Goal: Manage account settings

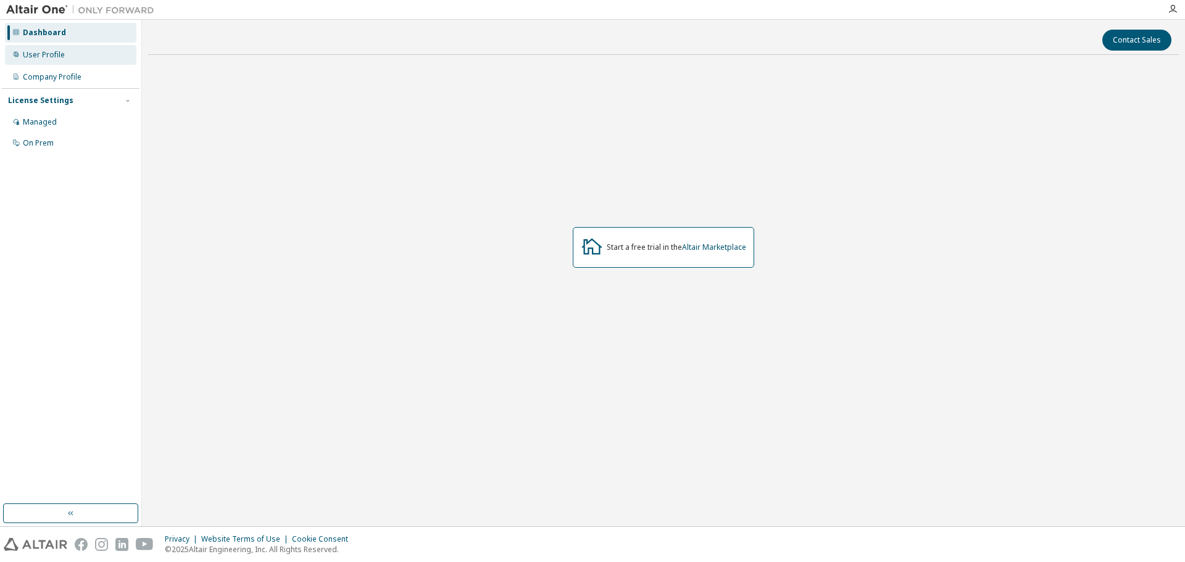
click at [44, 55] on div "User Profile" at bounding box center [44, 55] width 42 height 10
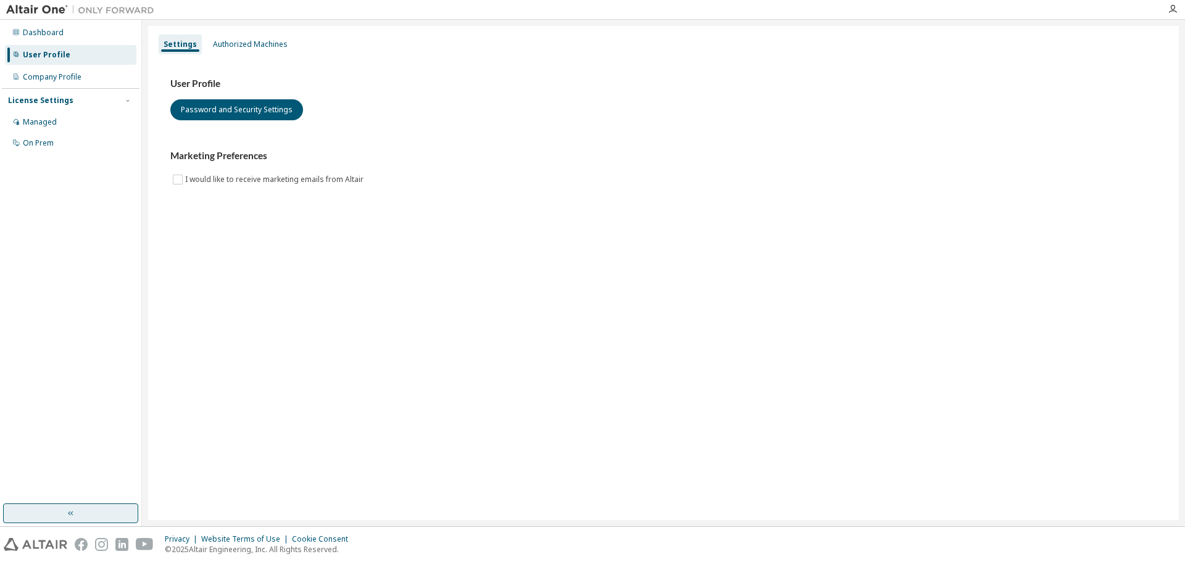
click at [54, 505] on button "button" at bounding box center [70, 514] width 135 height 20
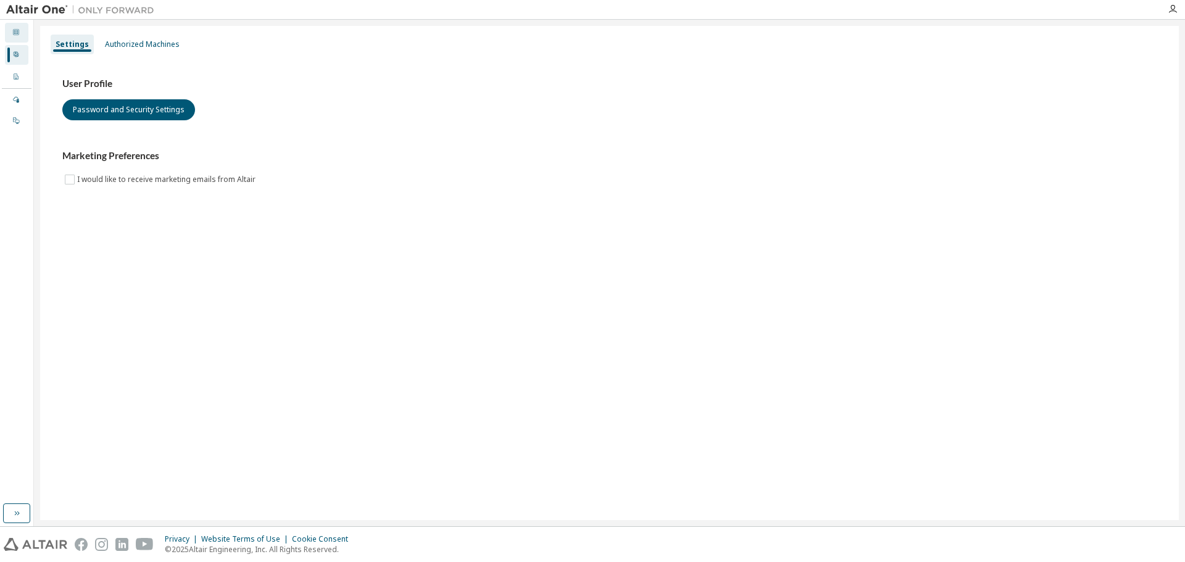
click at [22, 41] on div "Dashboard" at bounding box center [16, 33] width 23 height 20
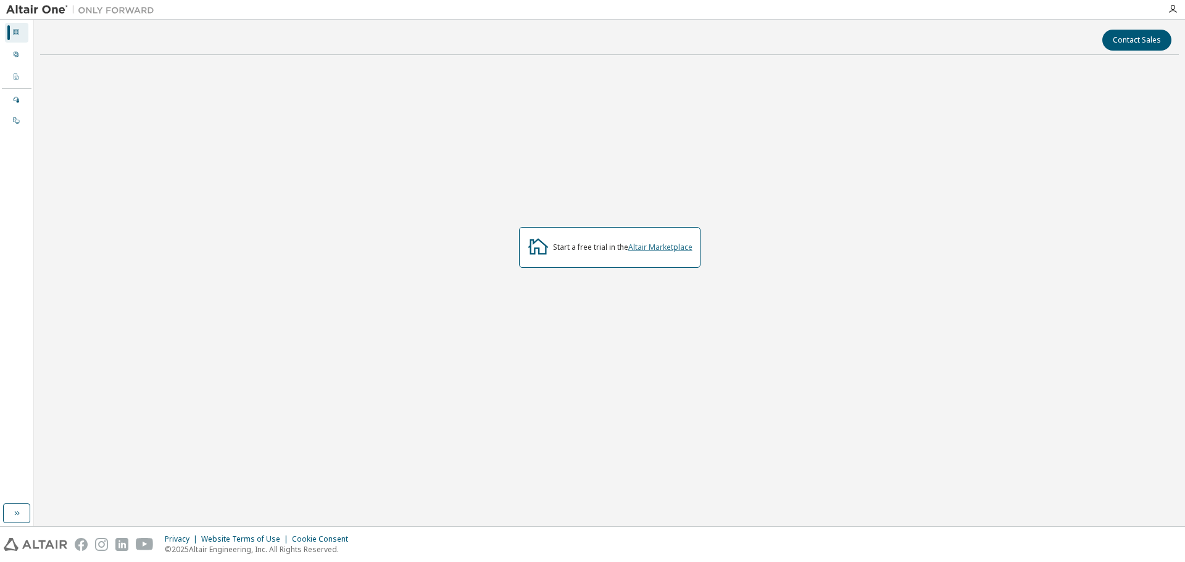
click at [672, 247] on link "Altair Marketplace" at bounding box center [660, 247] width 64 height 10
